Goal: Task Accomplishment & Management: Use online tool/utility

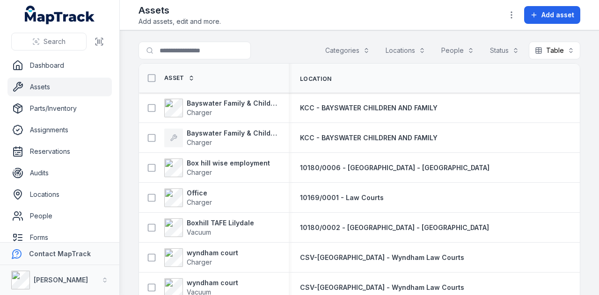
scroll to position [655, 0]
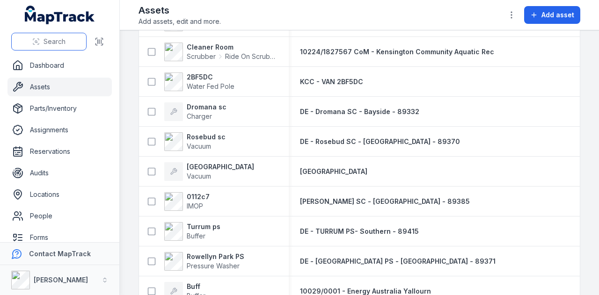
click at [64, 46] on span "Search" at bounding box center [55, 41] width 22 height 9
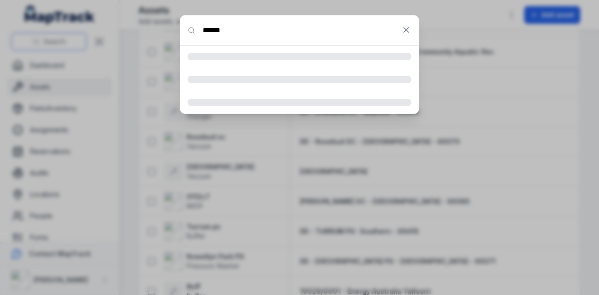
type input "******"
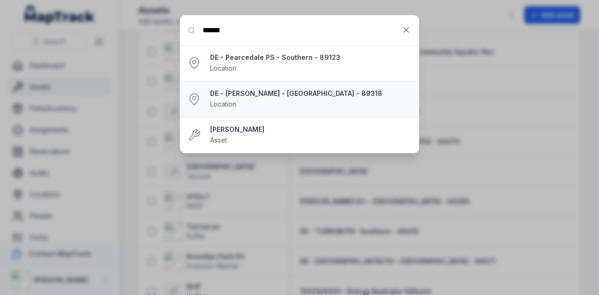
click at [266, 94] on strong "DE - [PERSON_NAME] - [GEOGRAPHIC_DATA] - 89318" at bounding box center [310, 93] width 201 height 9
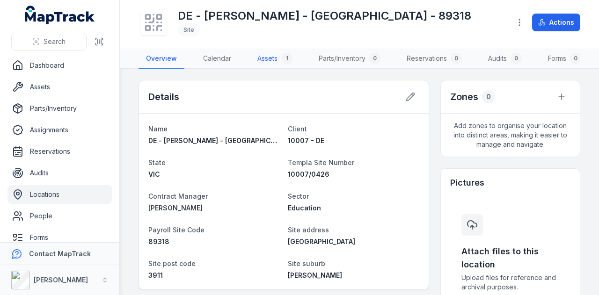
click at [273, 57] on link "Assets 1" at bounding box center [275, 59] width 50 height 20
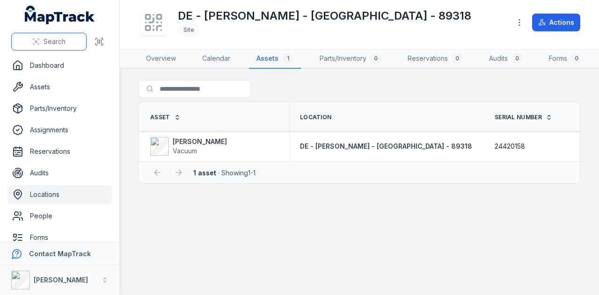
click at [60, 41] on span "Search" at bounding box center [55, 41] width 22 height 9
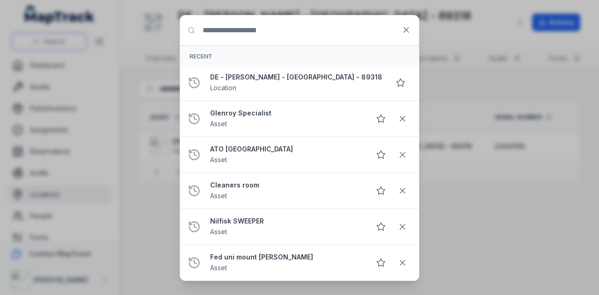
type input "*"
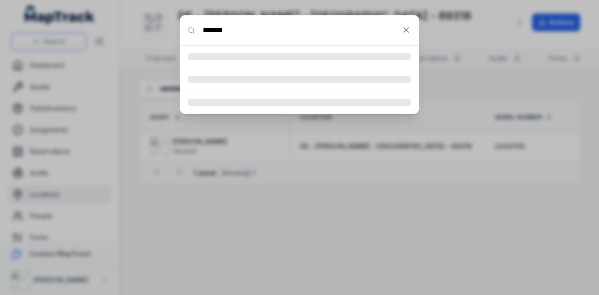
type input "******"
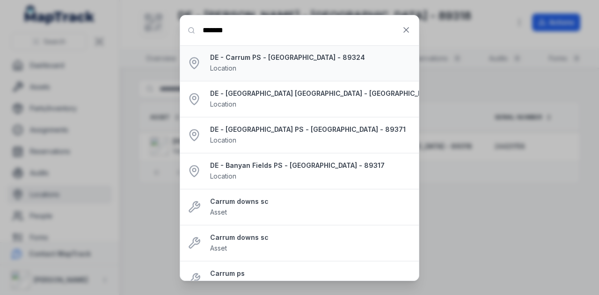
click at [269, 56] on strong "DE - Carrum PS - [GEOGRAPHIC_DATA] - 89324" at bounding box center [310, 57] width 201 height 9
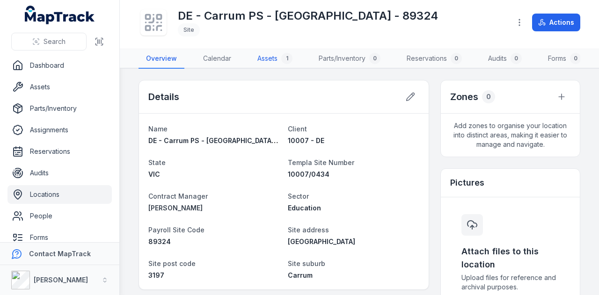
click at [275, 55] on link "Assets 1" at bounding box center [275, 59] width 50 height 20
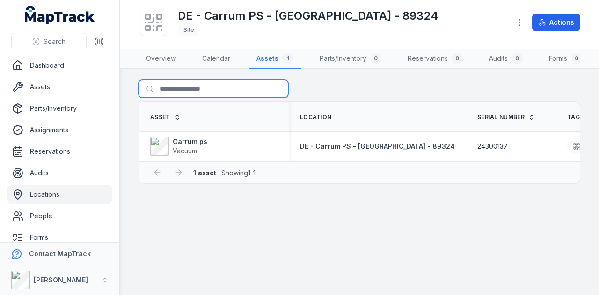
click at [208, 95] on input "Search for assets" at bounding box center [214, 89] width 150 height 18
paste input "**********"
type input "**********"
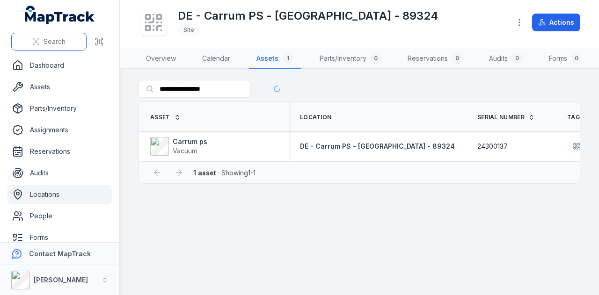
click at [48, 41] on span "Search" at bounding box center [55, 41] width 22 height 9
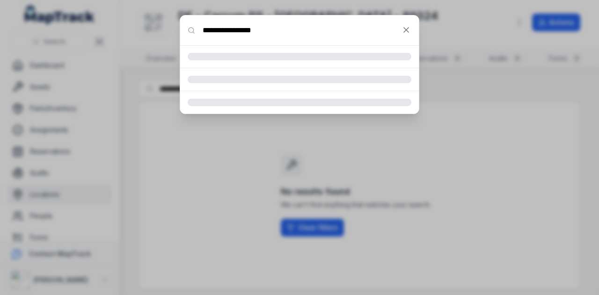
type input "**********"
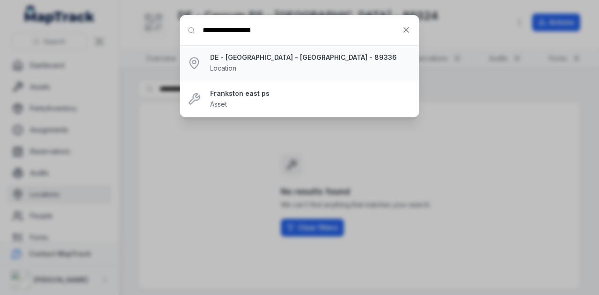
click at [308, 59] on strong "DE - [GEOGRAPHIC_DATA] - [GEOGRAPHIC_DATA] - 89336" at bounding box center [310, 57] width 201 height 9
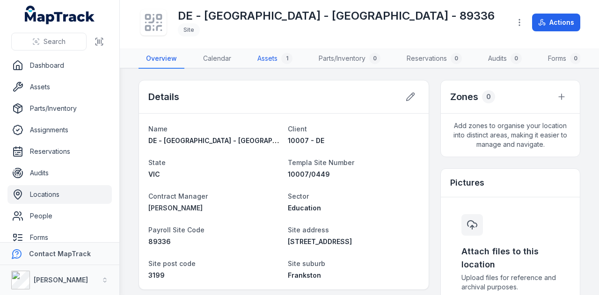
click at [264, 58] on link "Assets 1" at bounding box center [275, 59] width 50 height 20
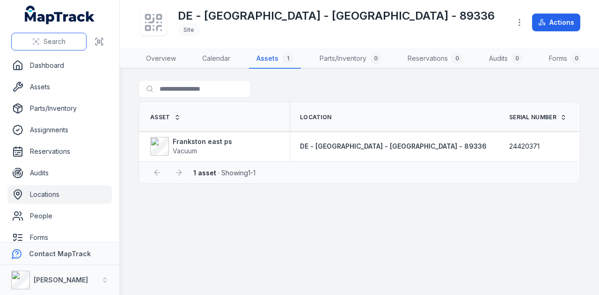
click at [54, 38] on span "Search" at bounding box center [55, 41] width 22 height 9
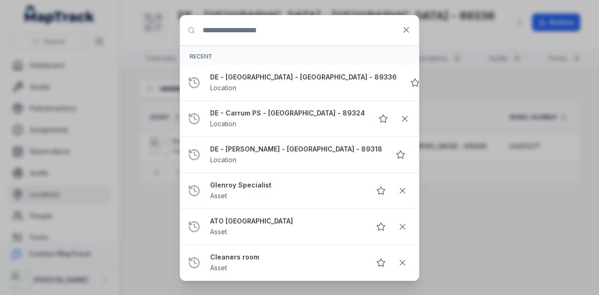
click at [271, 30] on input "Search for anything" at bounding box center [299, 30] width 239 height 30
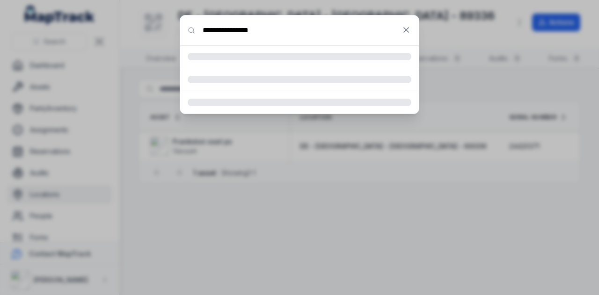
type input "**********"
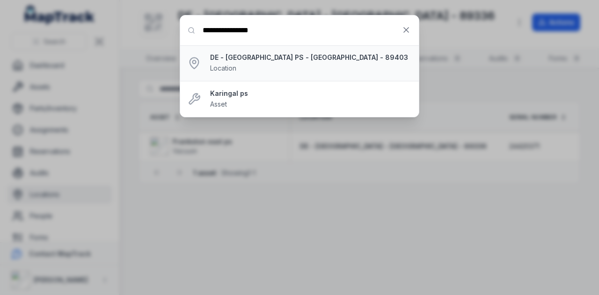
click at [288, 62] on div "DE - [GEOGRAPHIC_DATA] PS - [GEOGRAPHIC_DATA] - 89403 Location" at bounding box center [310, 63] width 201 height 21
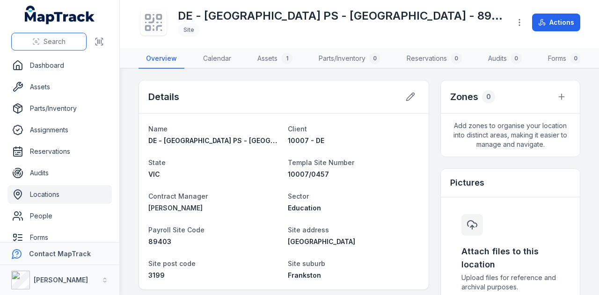
click at [66, 45] on span "Search" at bounding box center [55, 41] width 22 height 9
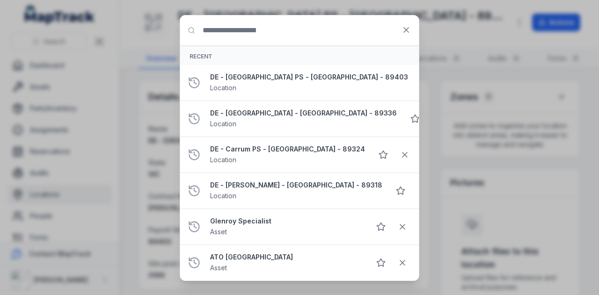
click at [254, 31] on input "Search for anything" at bounding box center [299, 30] width 239 height 30
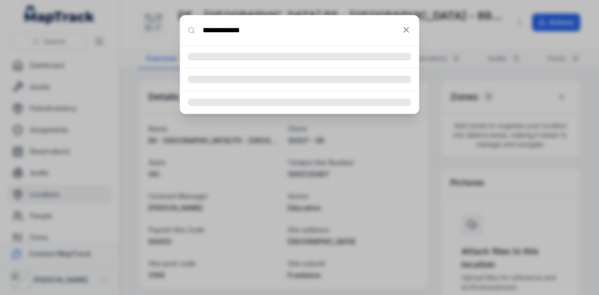
type input "**********"
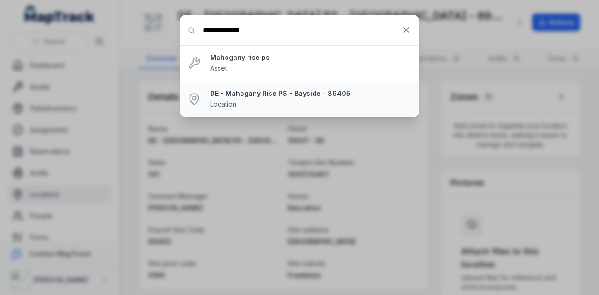
click at [303, 93] on strong "DE - Mahogany Rise PS - Bayside - 89405" at bounding box center [310, 93] width 201 height 9
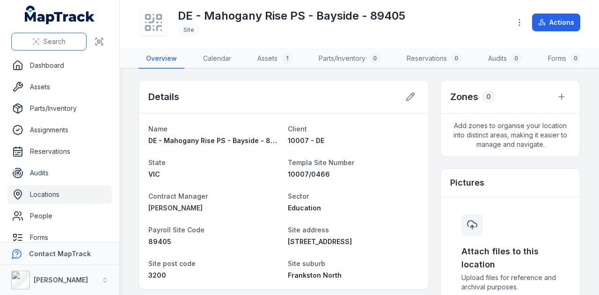
click at [66, 45] on button "Search" at bounding box center [48, 42] width 75 height 18
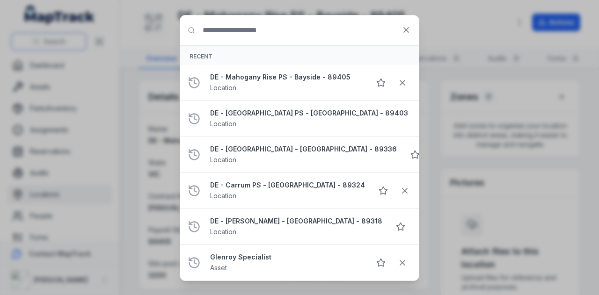
type input "*"
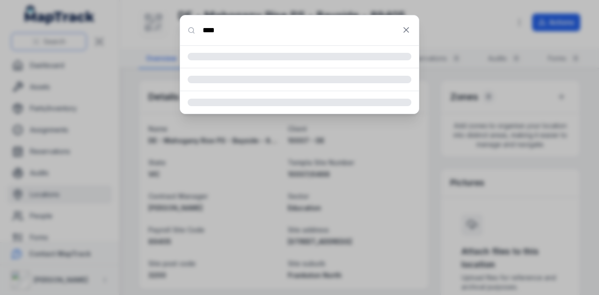
type input "***"
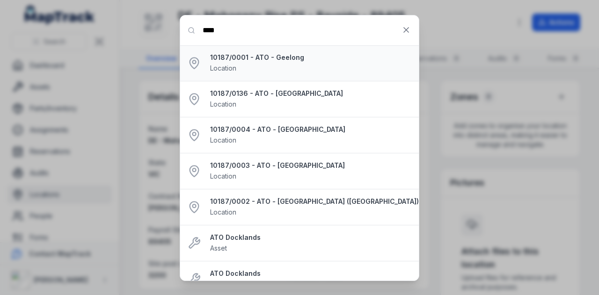
click at [282, 60] on strong "10187/0001 - ATO - Geelong" at bounding box center [310, 57] width 201 height 9
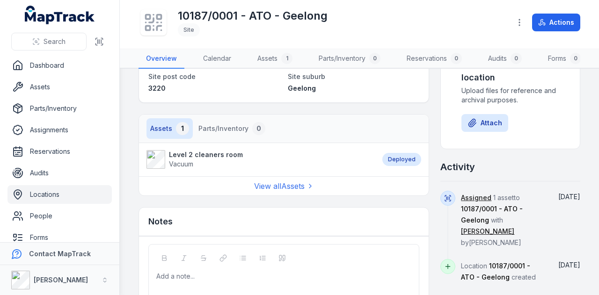
scroll to position [94, 0]
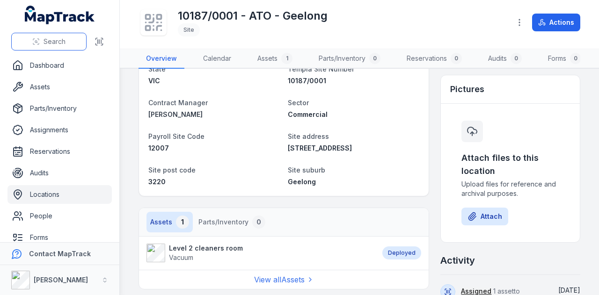
click at [67, 44] on button "Search" at bounding box center [48, 42] width 75 height 18
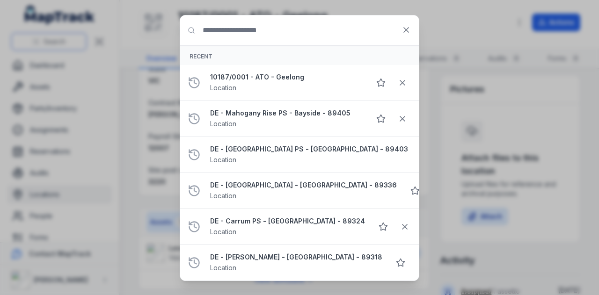
type input "*"
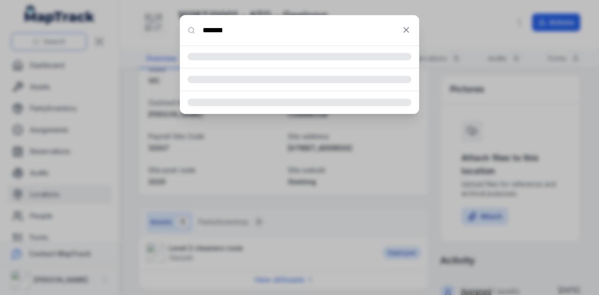
type input "*******"
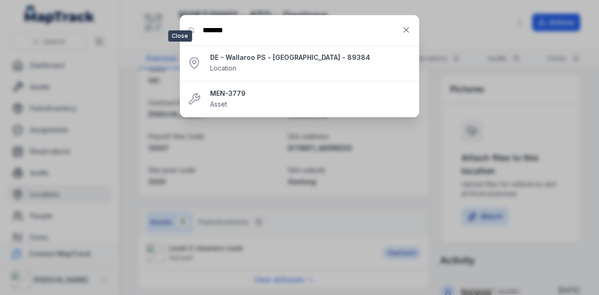
click at [402, 34] on icon at bounding box center [405, 29] width 9 height 9
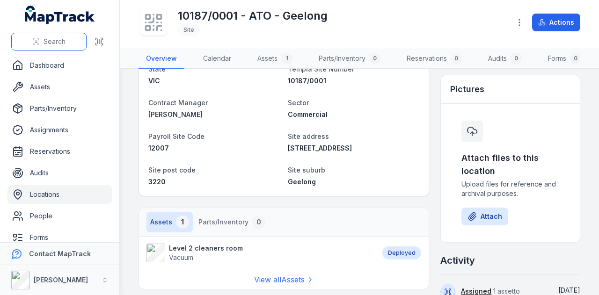
click at [53, 43] on span "Search" at bounding box center [55, 41] width 22 height 9
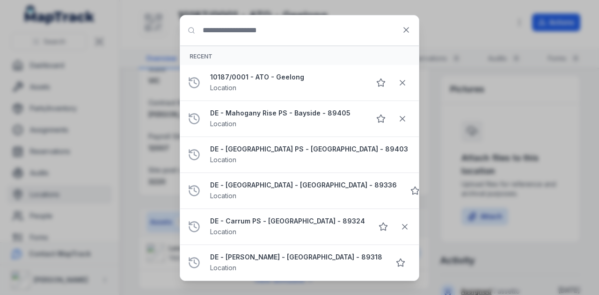
click at [251, 30] on input "Search for anything" at bounding box center [299, 30] width 239 height 30
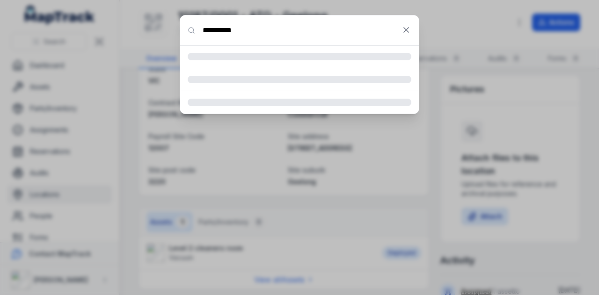
type input "**********"
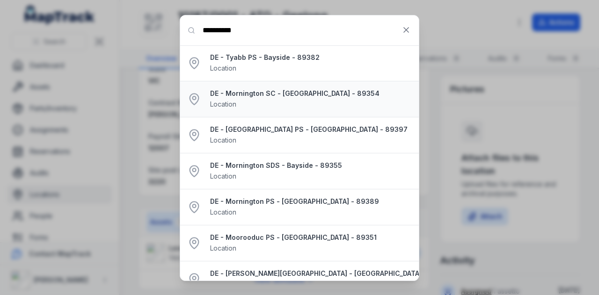
click at [273, 94] on strong "DE - Mornington SC - [GEOGRAPHIC_DATA] - 89354" at bounding box center [310, 93] width 201 height 9
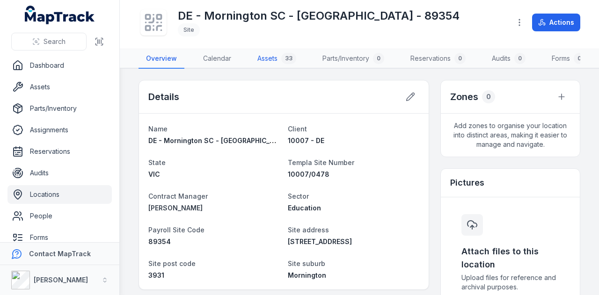
click at [275, 60] on link "Assets 33" at bounding box center [277, 59] width 54 height 20
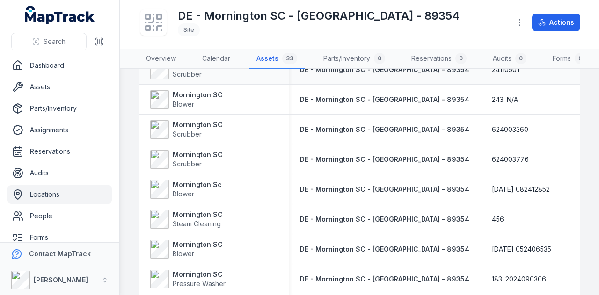
scroll to position [867, 0]
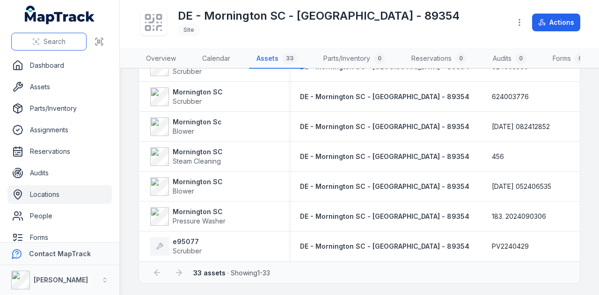
click at [36, 39] on icon at bounding box center [35, 41] width 7 height 7
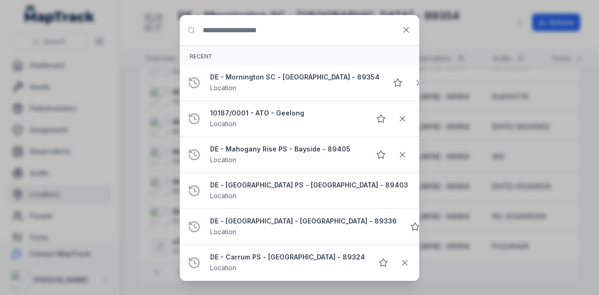
click at [241, 38] on input "Search for anything" at bounding box center [299, 30] width 239 height 30
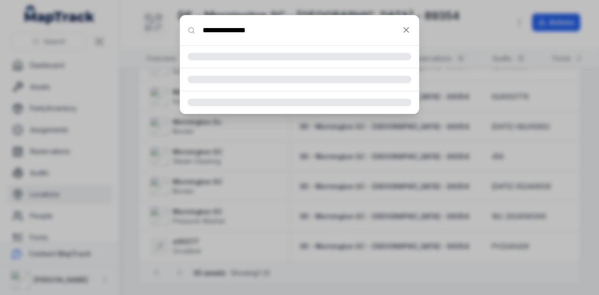
type input "**********"
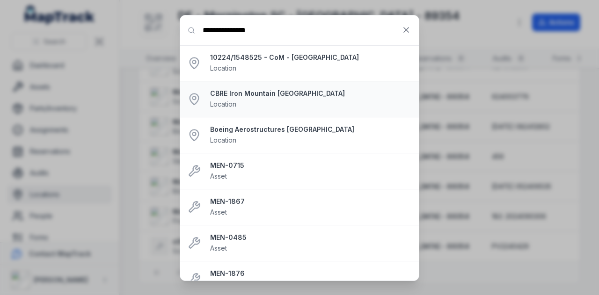
click at [317, 100] on div "CBRE Iron Mountain [GEOGRAPHIC_DATA] Location" at bounding box center [310, 99] width 201 height 21
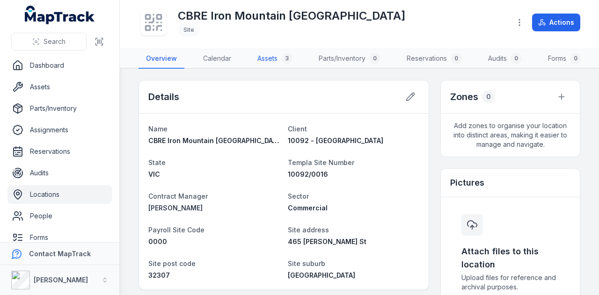
click at [277, 57] on link "Assets 3" at bounding box center [275, 59] width 50 height 20
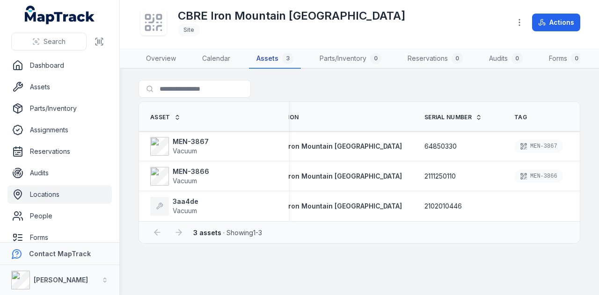
scroll to position [0, 32]
drag, startPoint x: 160, startPoint y: 213, endPoint x: 156, endPoint y: 222, distance: 9.8
click at [156, 219] on div "3aa4de Vacuum" at bounding box center [214, 206] width 150 height 26
click at [181, 213] on span "Vacuum" at bounding box center [185, 211] width 24 height 8
click at [187, 206] on strong "3aa4de" at bounding box center [186, 201] width 26 height 9
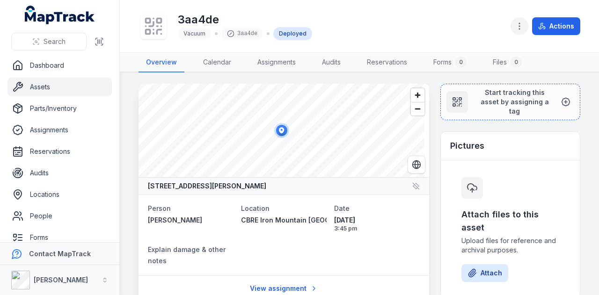
click at [520, 27] on icon "button" at bounding box center [519, 26] width 9 height 9
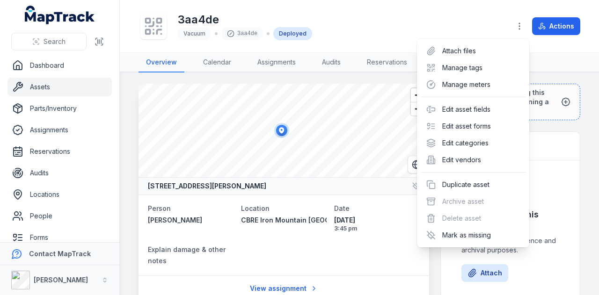
click at [430, 21] on div "3aa4de Vacuum 3aa4de Deployed Actions" at bounding box center [360, 26] width 442 height 45
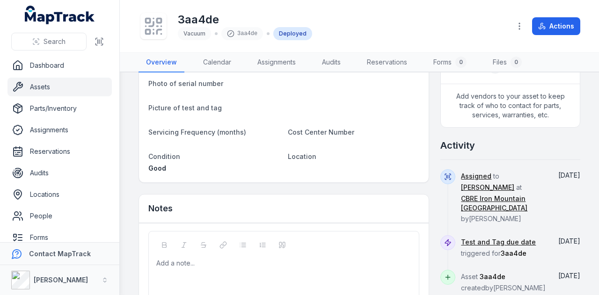
scroll to position [387, 0]
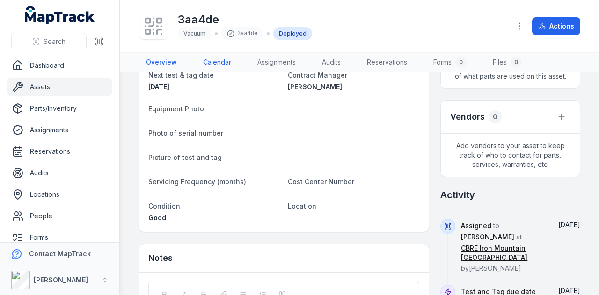
click at [225, 67] on link "Calendar" at bounding box center [217, 63] width 43 height 20
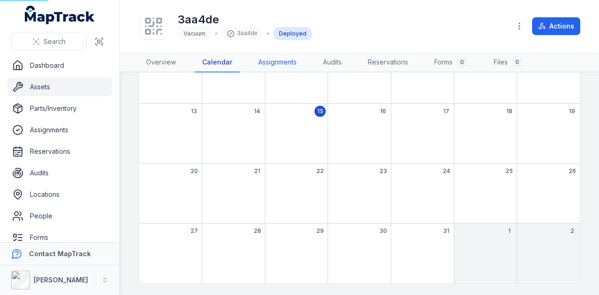
scroll to position [11, 0]
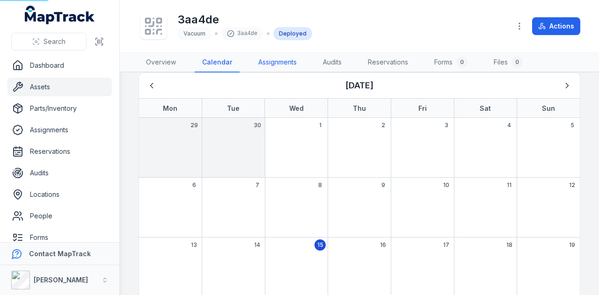
click at [282, 64] on link "Assignments" at bounding box center [277, 63] width 53 height 20
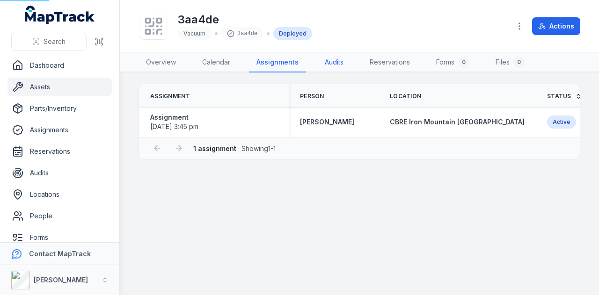
click at [336, 65] on link "Audits" at bounding box center [334, 63] width 34 height 20
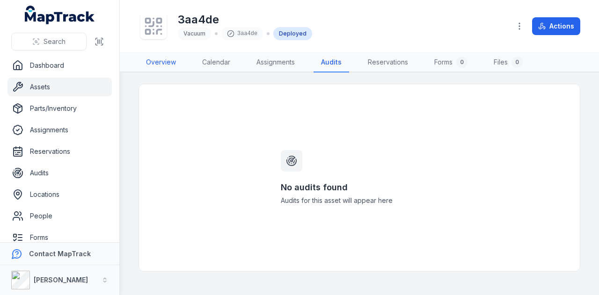
click at [160, 63] on link "Overview" at bounding box center [161, 63] width 45 height 20
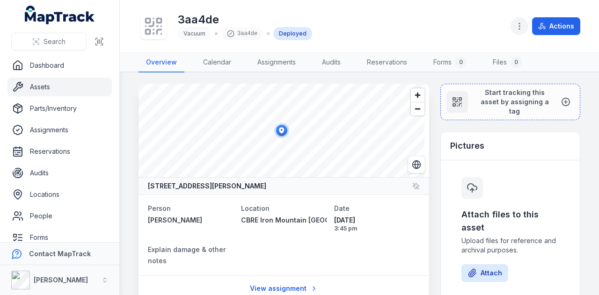
click at [518, 28] on icon "button" at bounding box center [519, 26] width 9 height 9
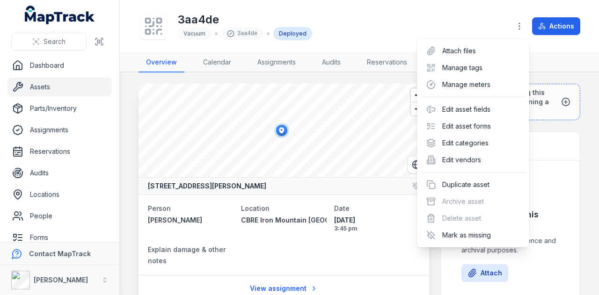
click at [477, 26] on div "3aa4de Vacuum 3aa4de Deployed Actions" at bounding box center [360, 26] width 442 height 45
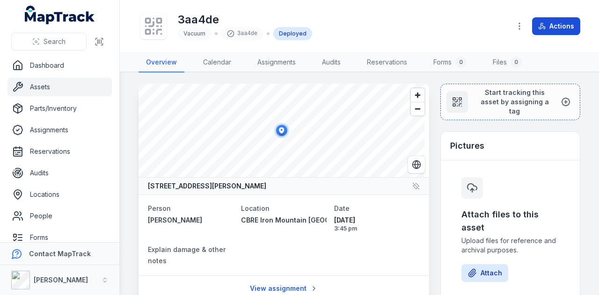
click at [549, 31] on button "Actions" at bounding box center [556, 26] width 48 height 18
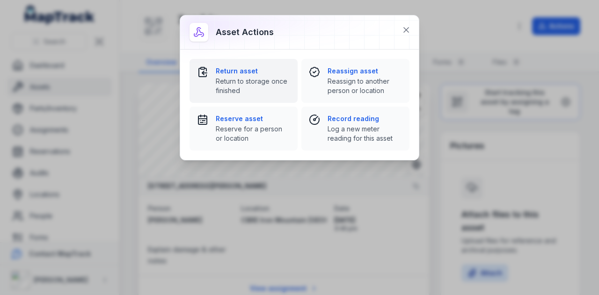
click at [246, 92] on span "Return to storage once finished" at bounding box center [253, 86] width 74 height 19
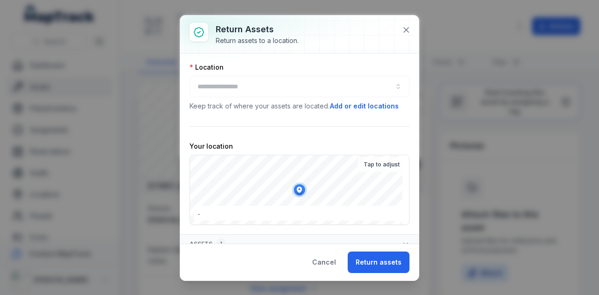
click at [262, 90] on div at bounding box center [300, 87] width 220 height 22
click at [264, 83] on div at bounding box center [300, 87] width 220 height 22
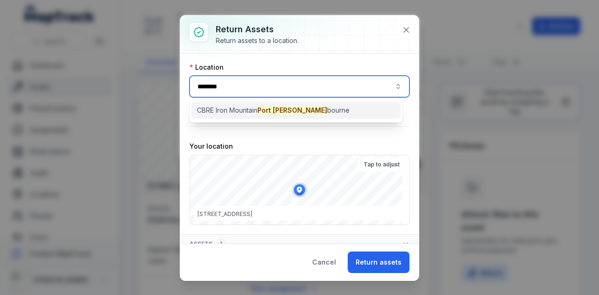
type input "********"
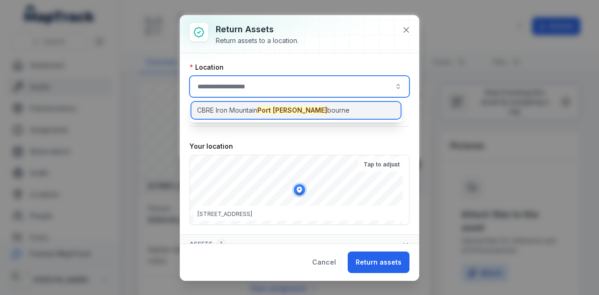
click at [270, 103] on div "CBRE Iron Mountain Port [PERSON_NAME]" at bounding box center [295, 110] width 209 height 17
type input "**********"
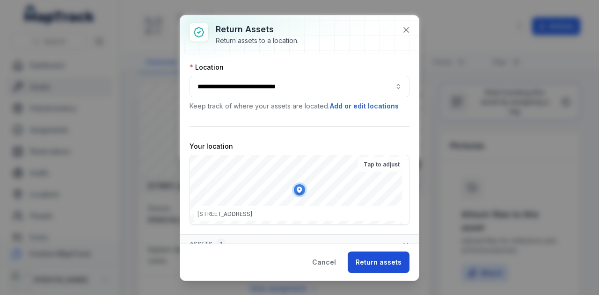
click at [375, 264] on button "Return assets" at bounding box center [379, 263] width 62 height 22
